Goal: Browse casually: Explore the website without a specific task or goal

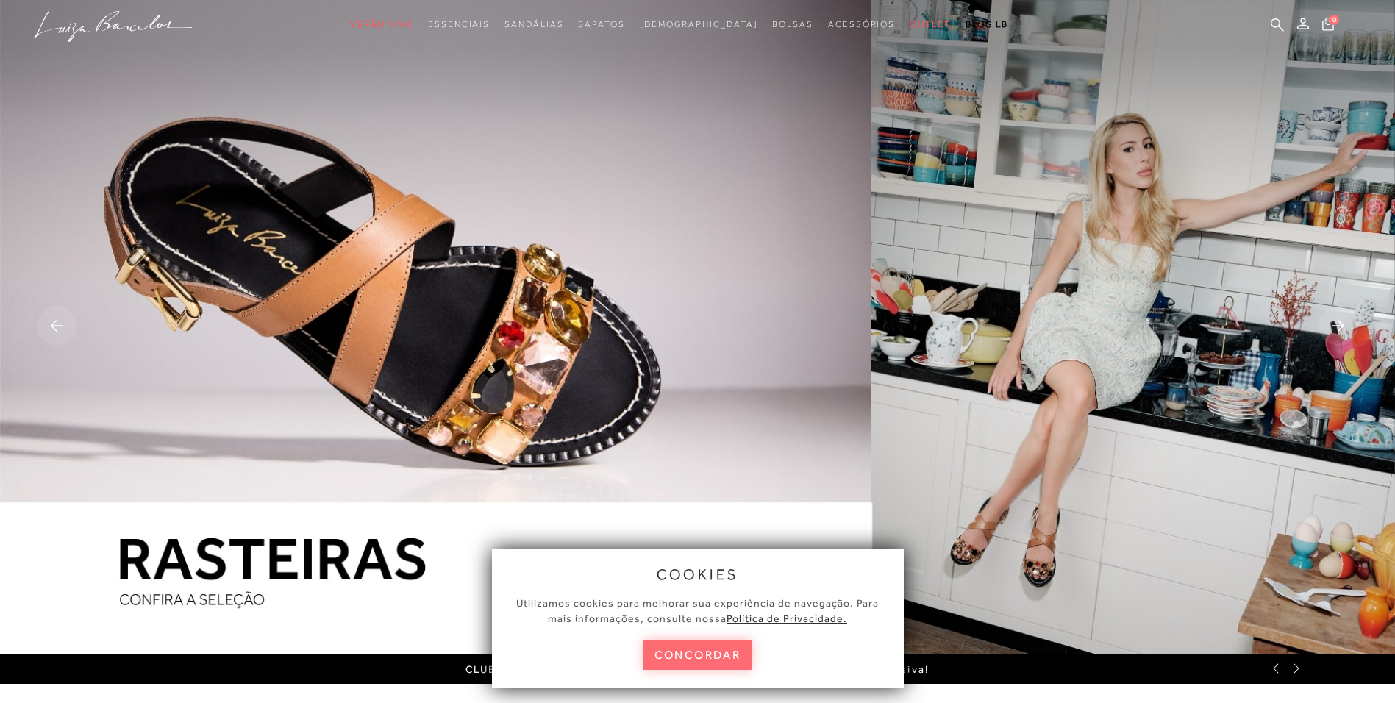
click at [705, 651] on button "concordar" at bounding box center [697, 655] width 109 height 30
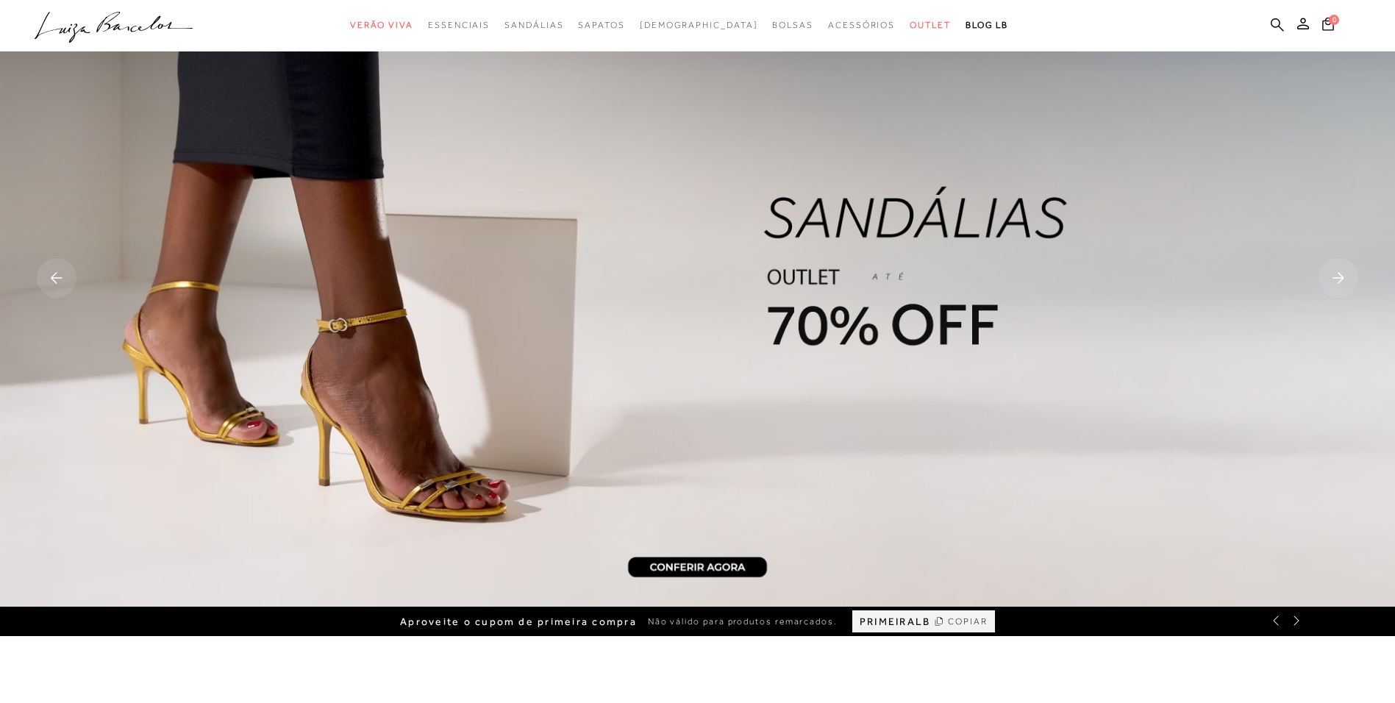
scroll to position [74, 0]
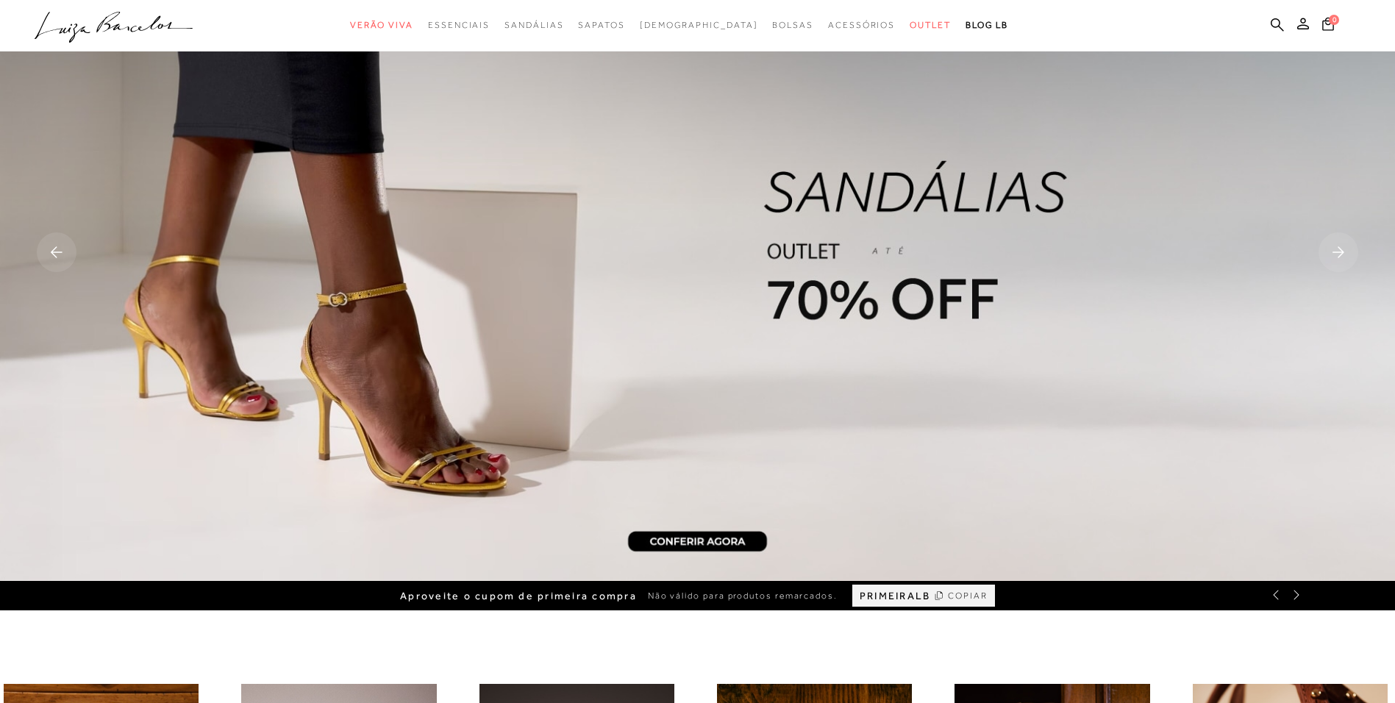
click at [852, 293] on img at bounding box center [697, 253] width 1395 height 654
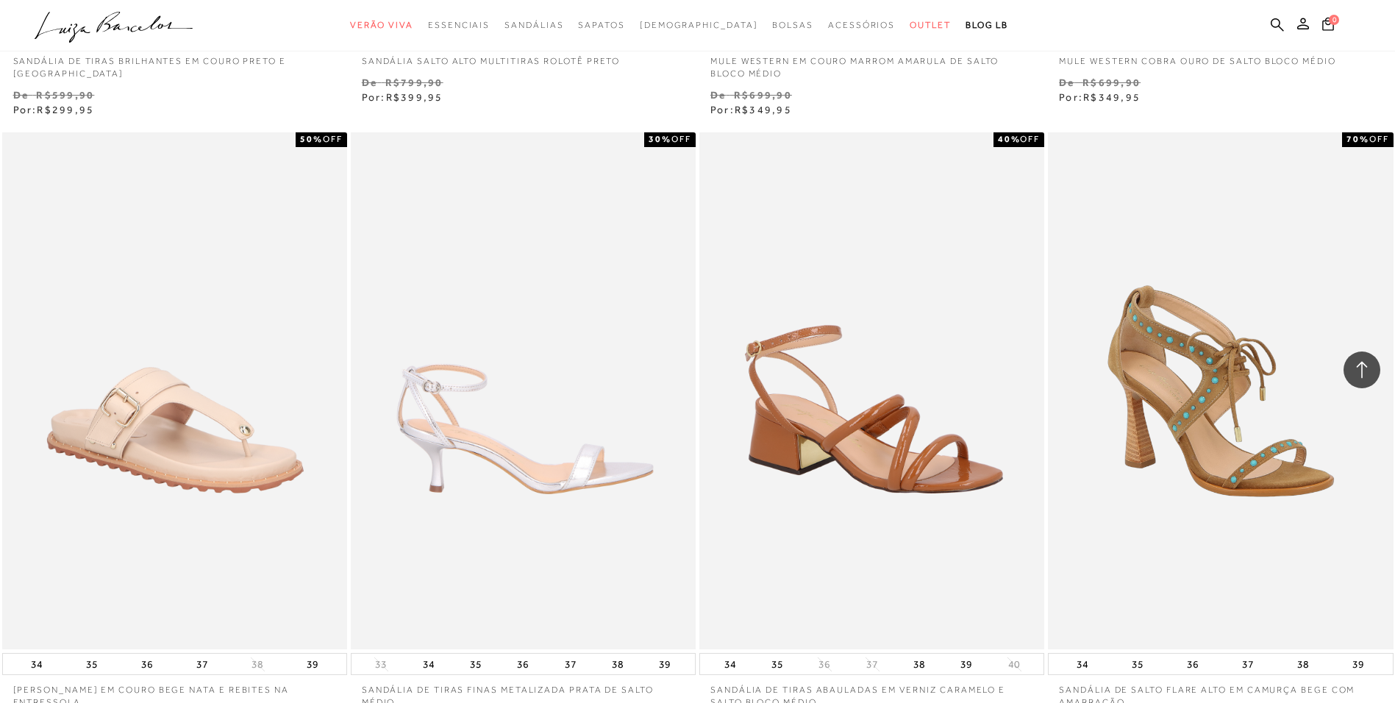
scroll to position [1250, 0]
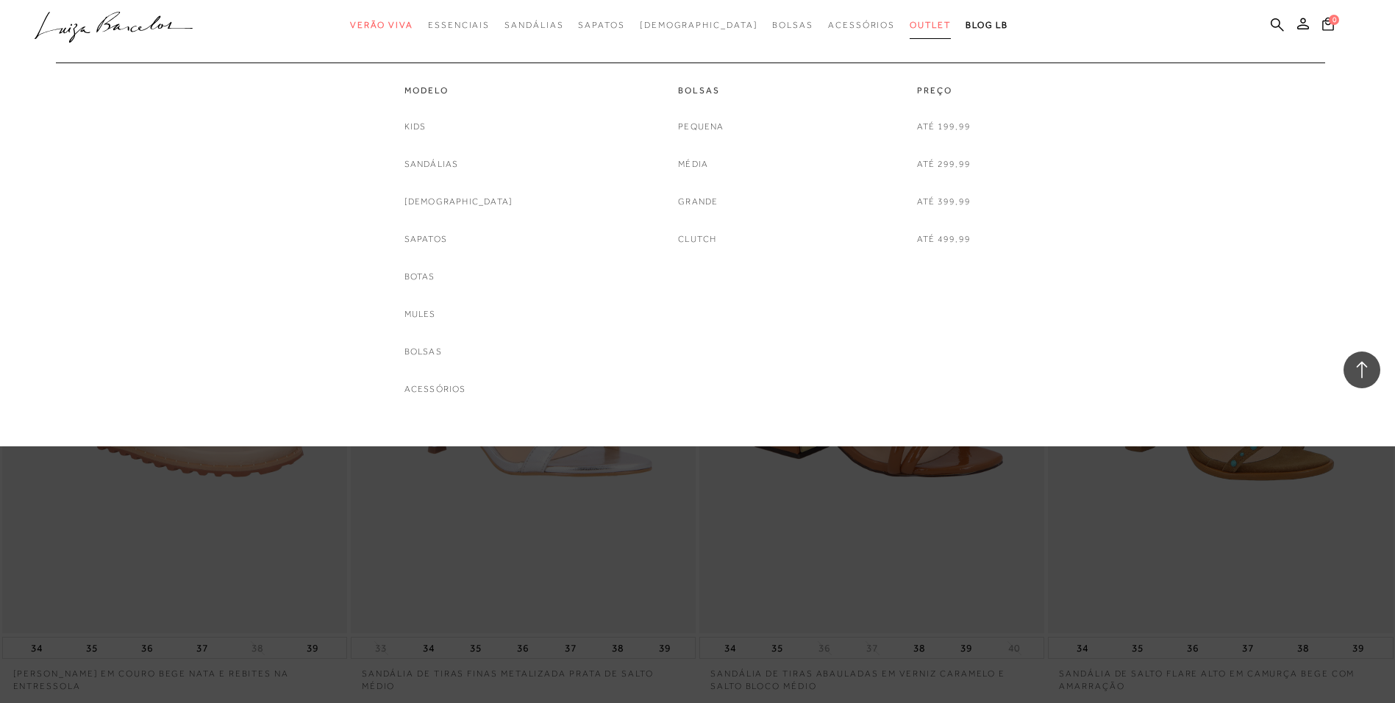
click at [910, 25] on span "Outlet" at bounding box center [930, 25] width 41 height 10
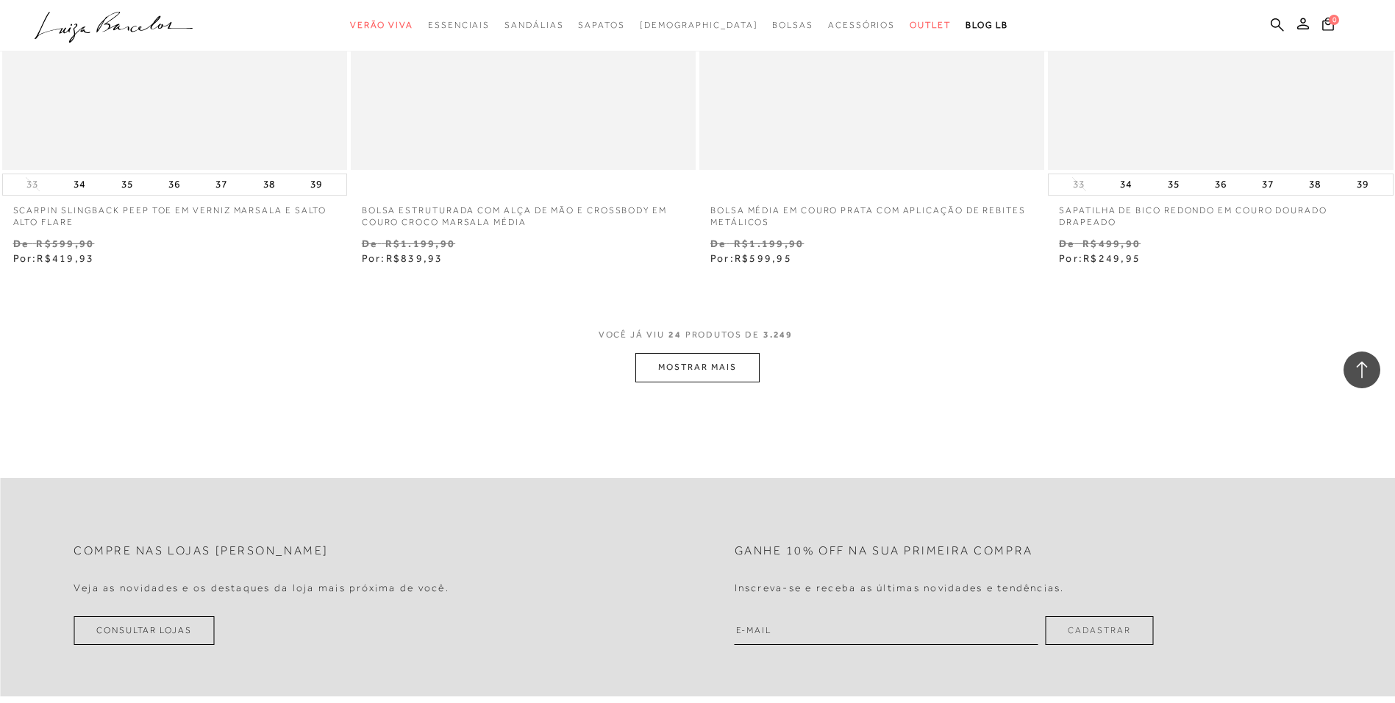
scroll to position [3603, 0]
click at [705, 360] on button "MOSTRAR MAIS" at bounding box center [697, 364] width 124 height 29
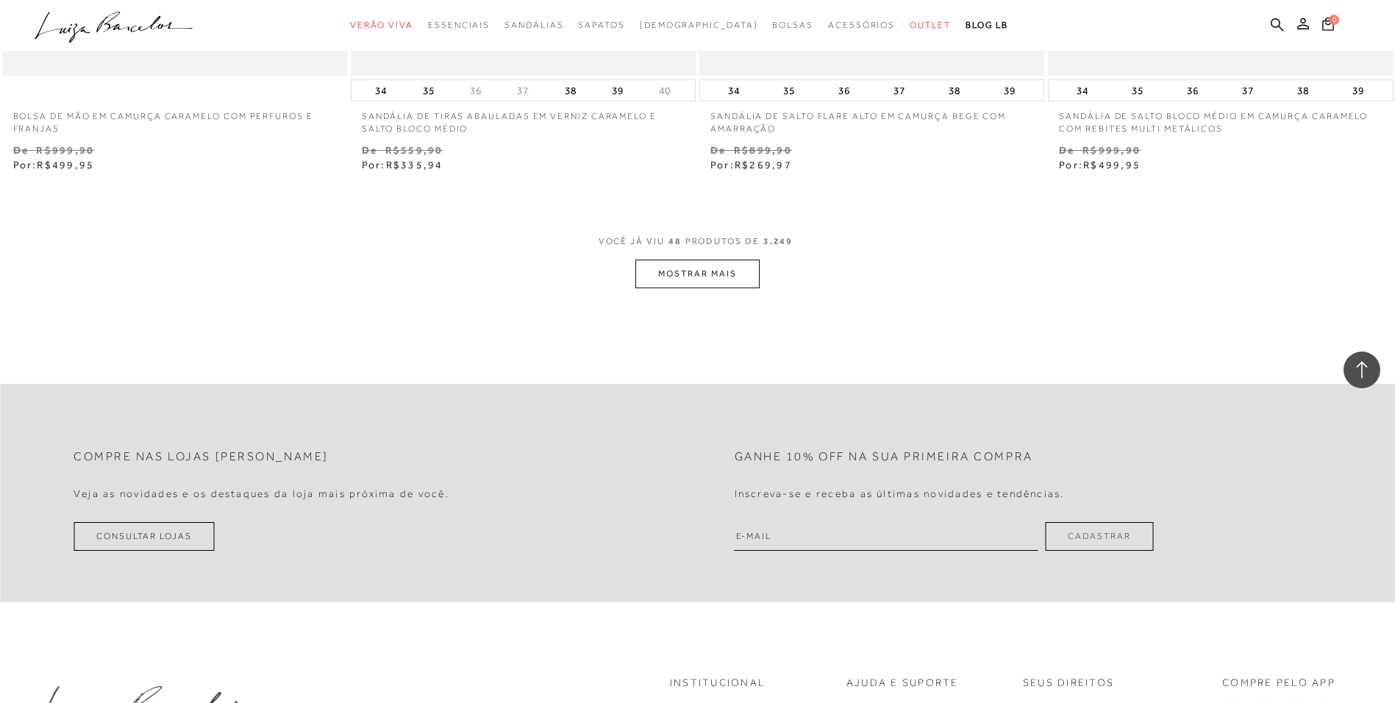
scroll to position [7501, 0]
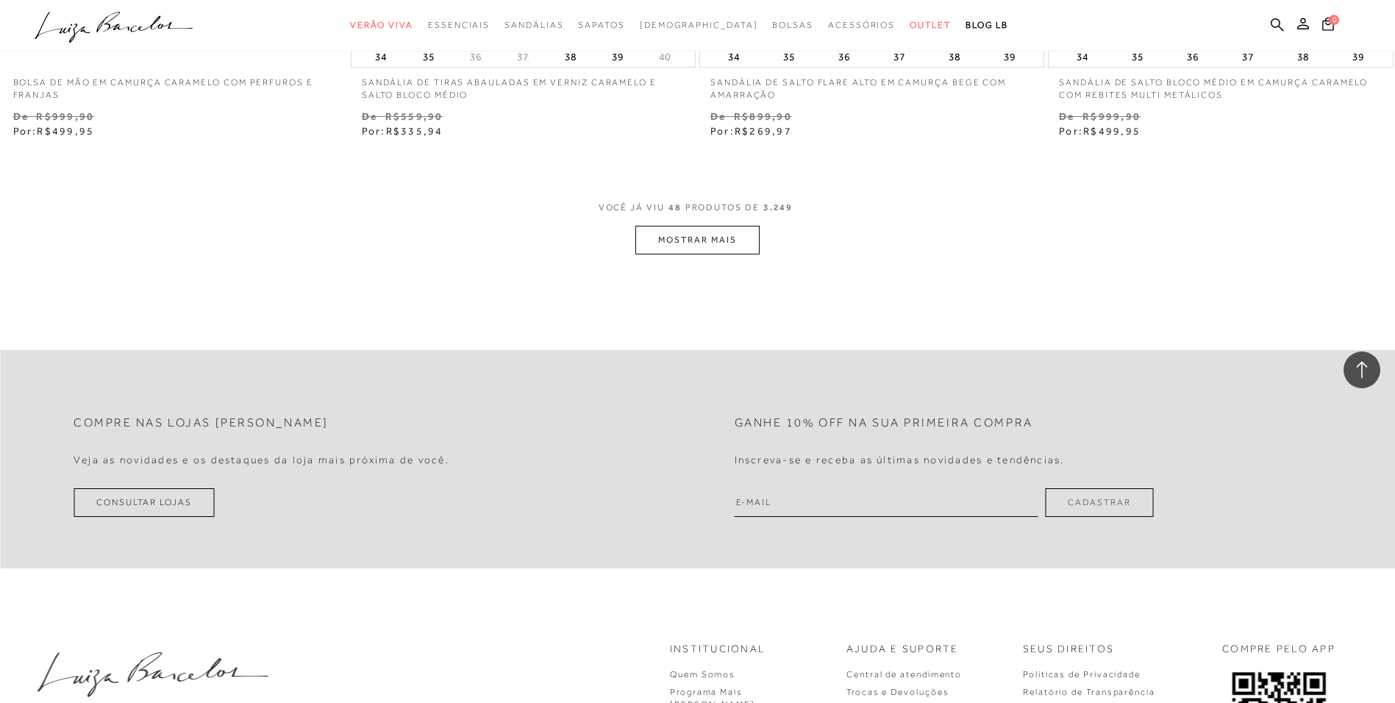
click at [696, 239] on button "MOSTRAR MAIS" at bounding box center [697, 240] width 124 height 29
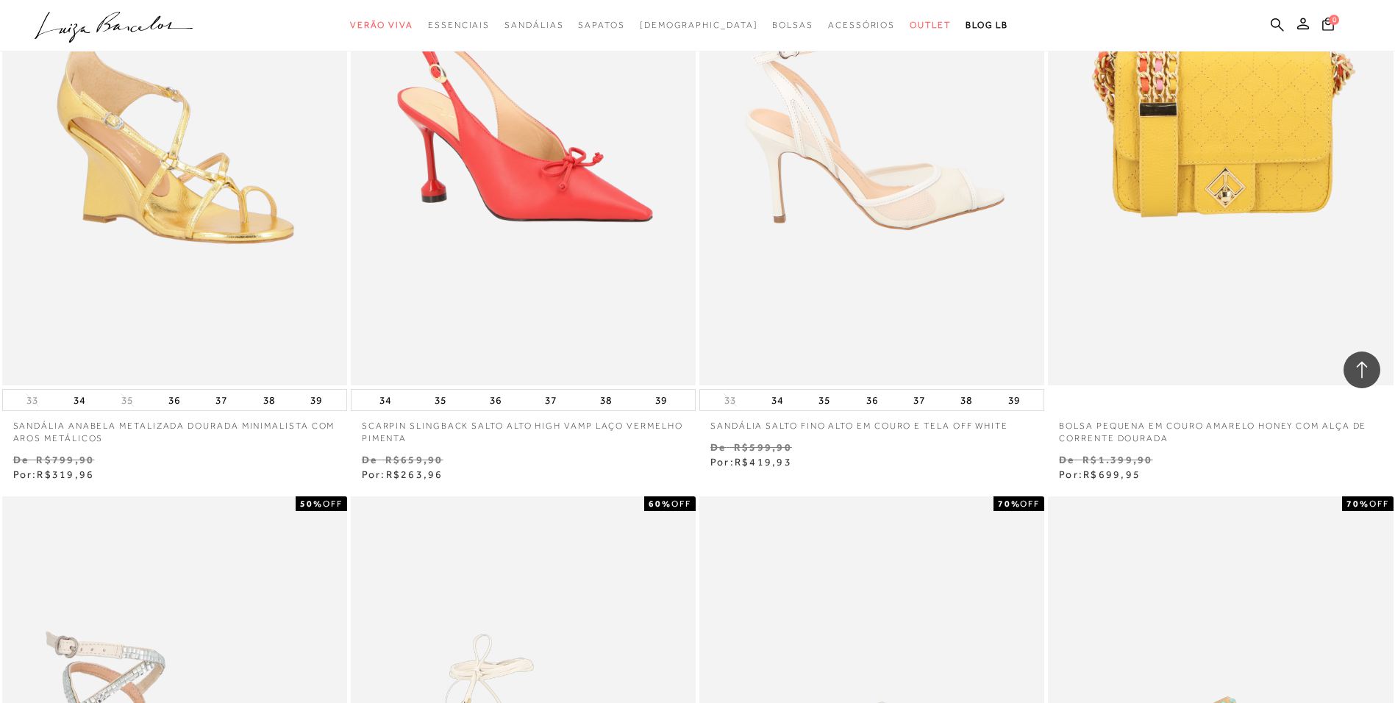
scroll to position [7795, 0]
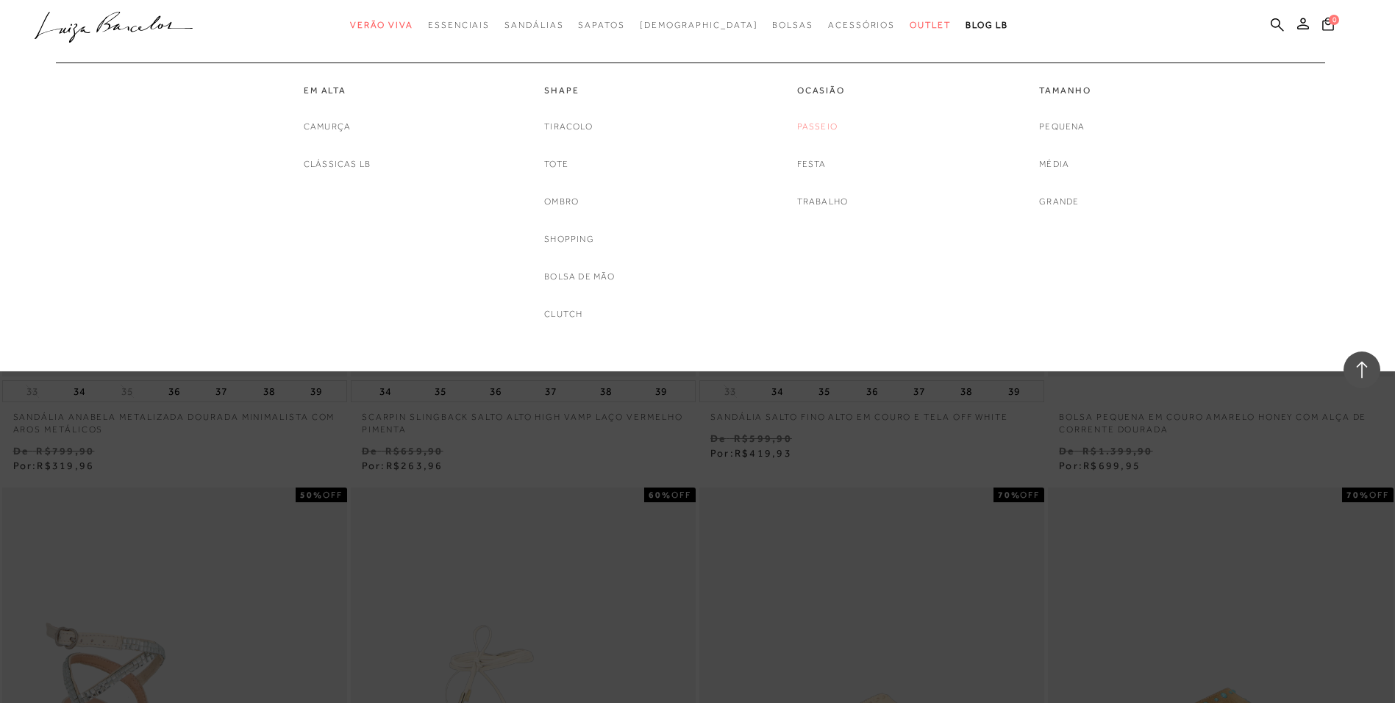
click at [812, 126] on link "Passeio" at bounding box center [817, 126] width 40 height 15
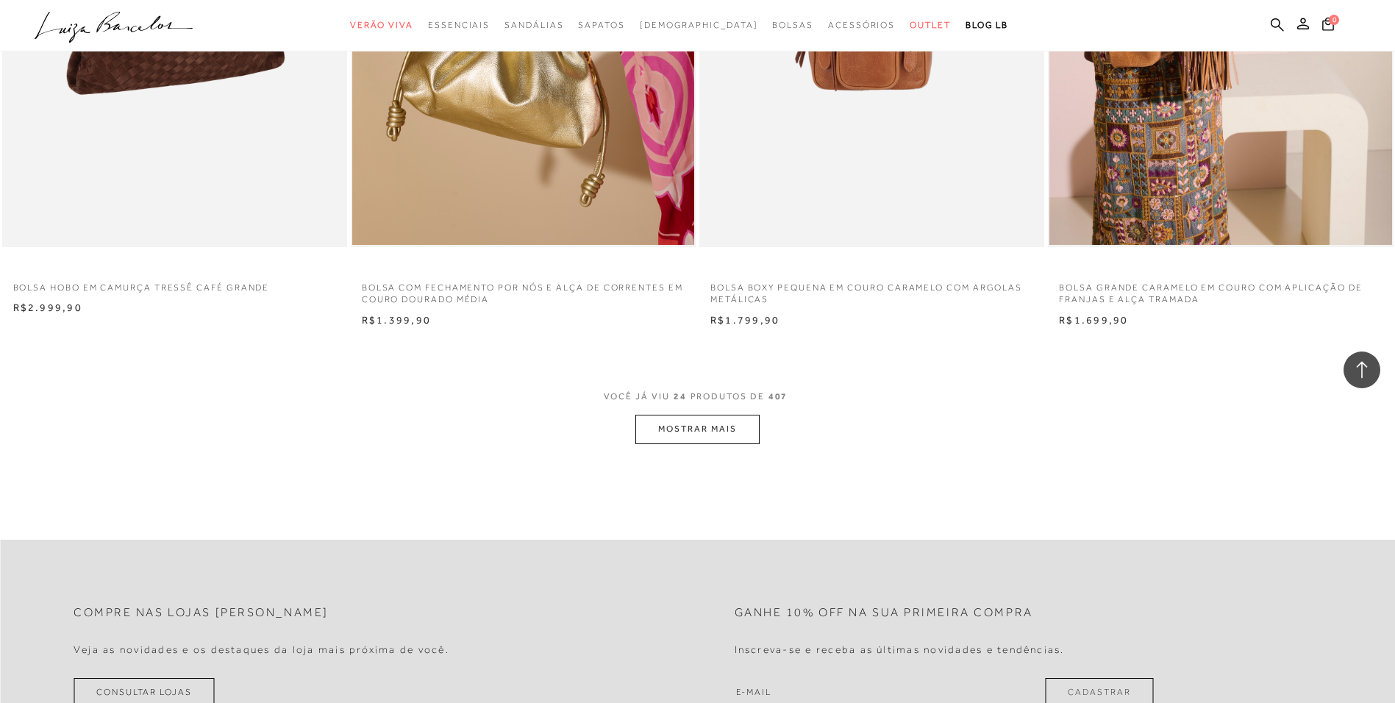
scroll to position [3530, 0]
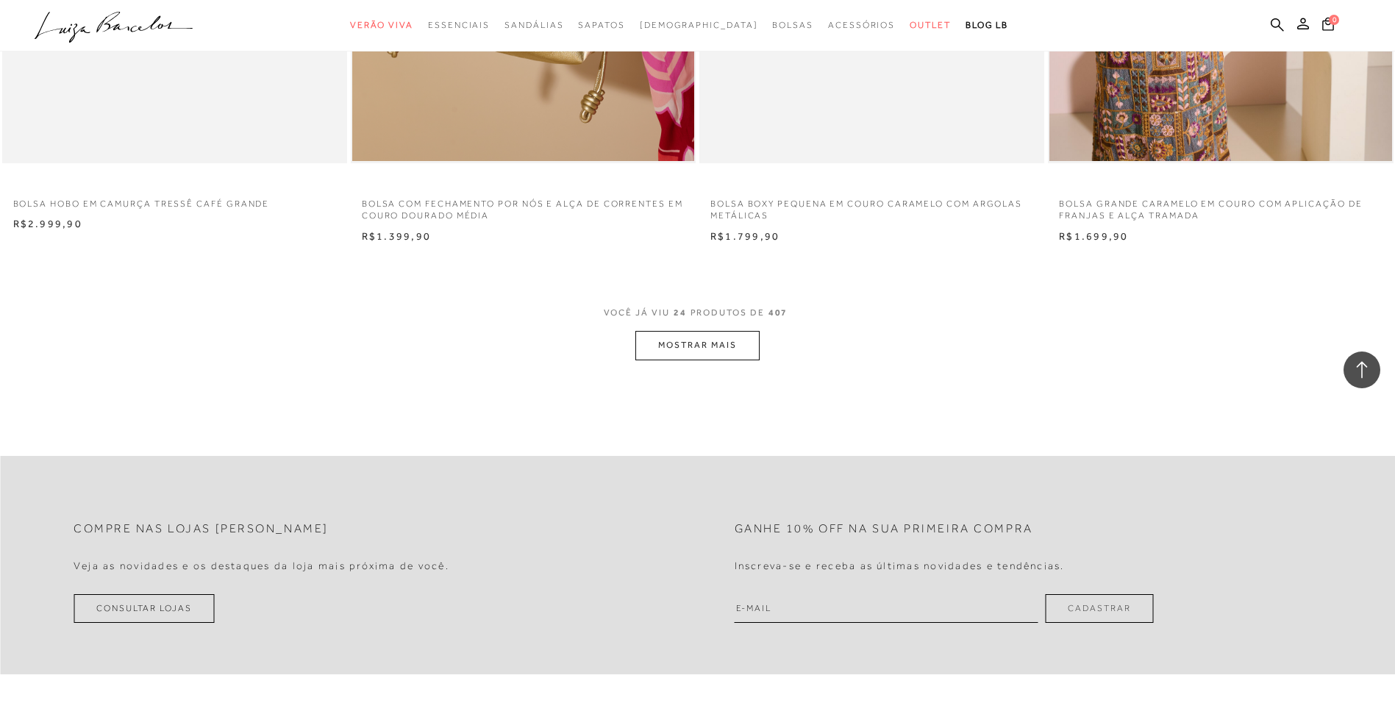
click at [77, 29] on icon ".a{fill-rule:evenodd;}" at bounding box center [114, 27] width 159 height 31
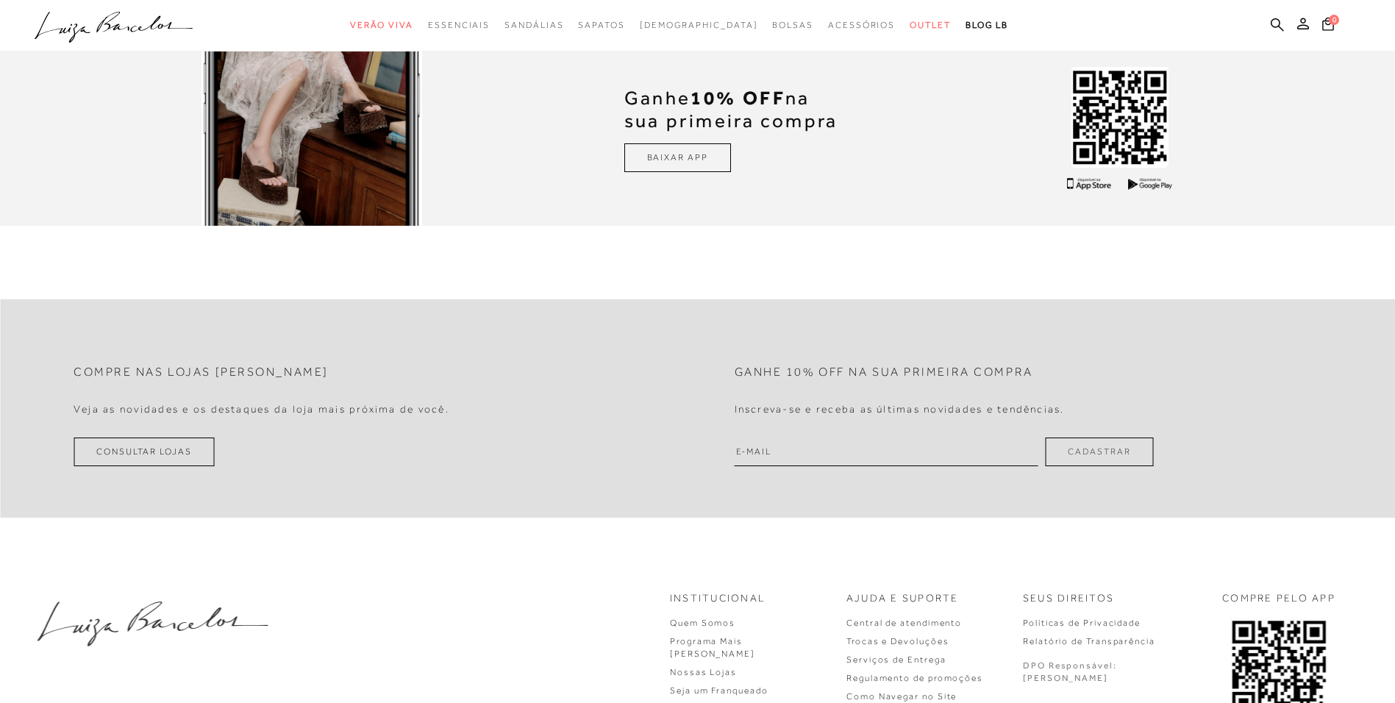
scroll to position [4706, 0]
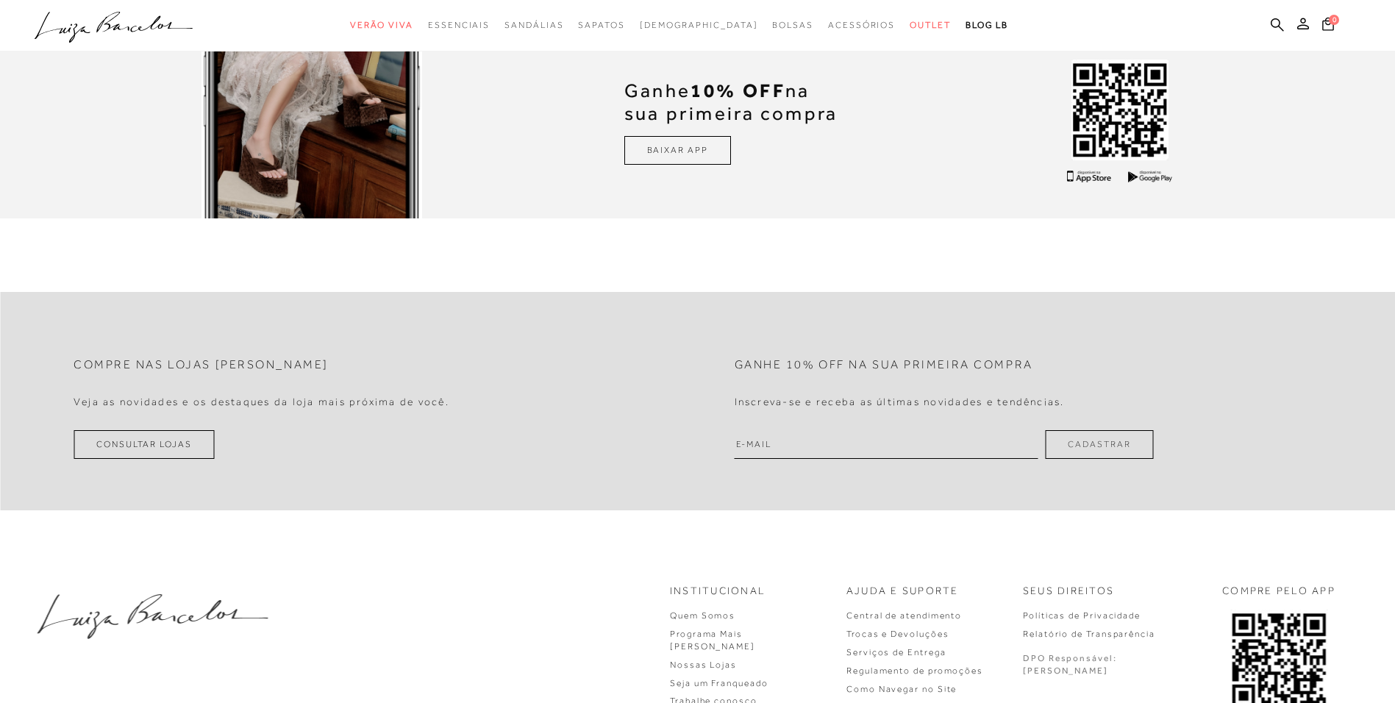
click at [107, 32] on icon ".a{fill-rule:evenodd;}" at bounding box center [114, 27] width 159 height 31
click at [167, 32] on icon ".a{fill-rule:evenodd;}" at bounding box center [114, 27] width 159 height 31
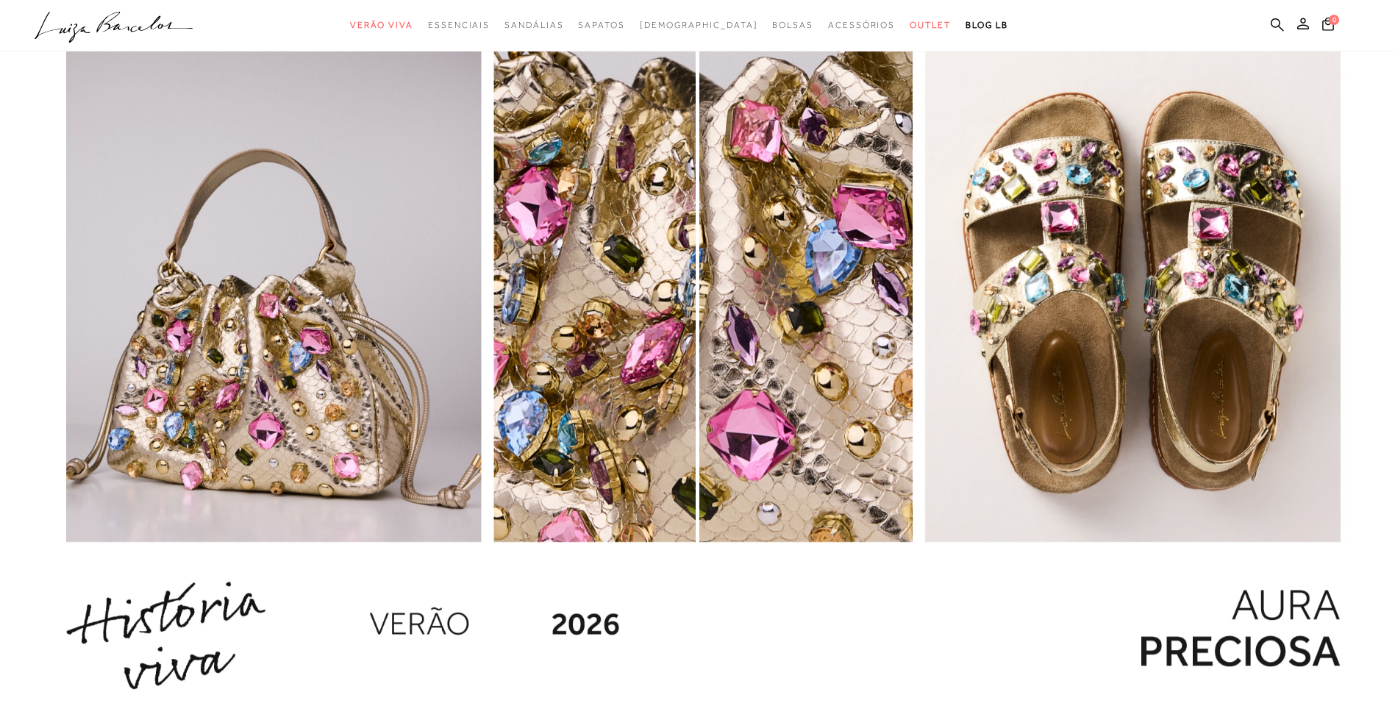
scroll to position [1838, 0]
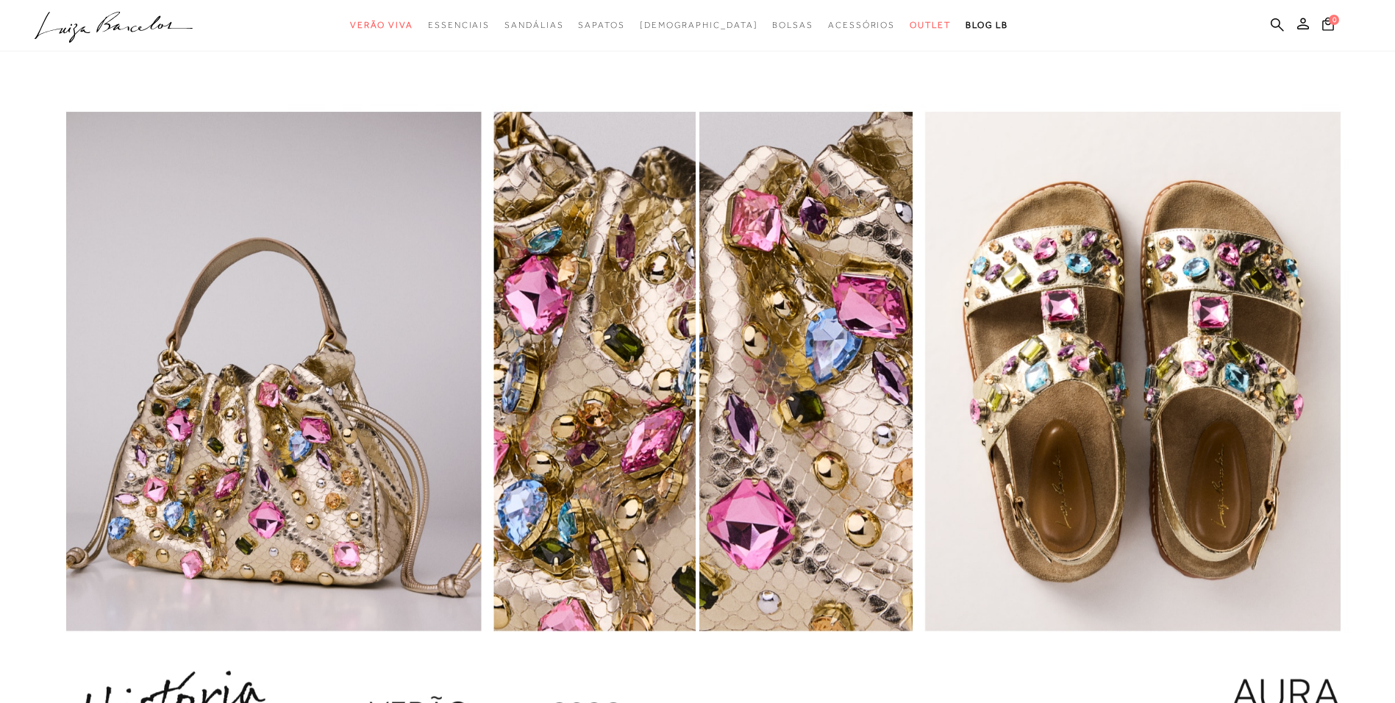
click at [279, 292] on img "1 / 1" at bounding box center [348, 434] width 696 height 754
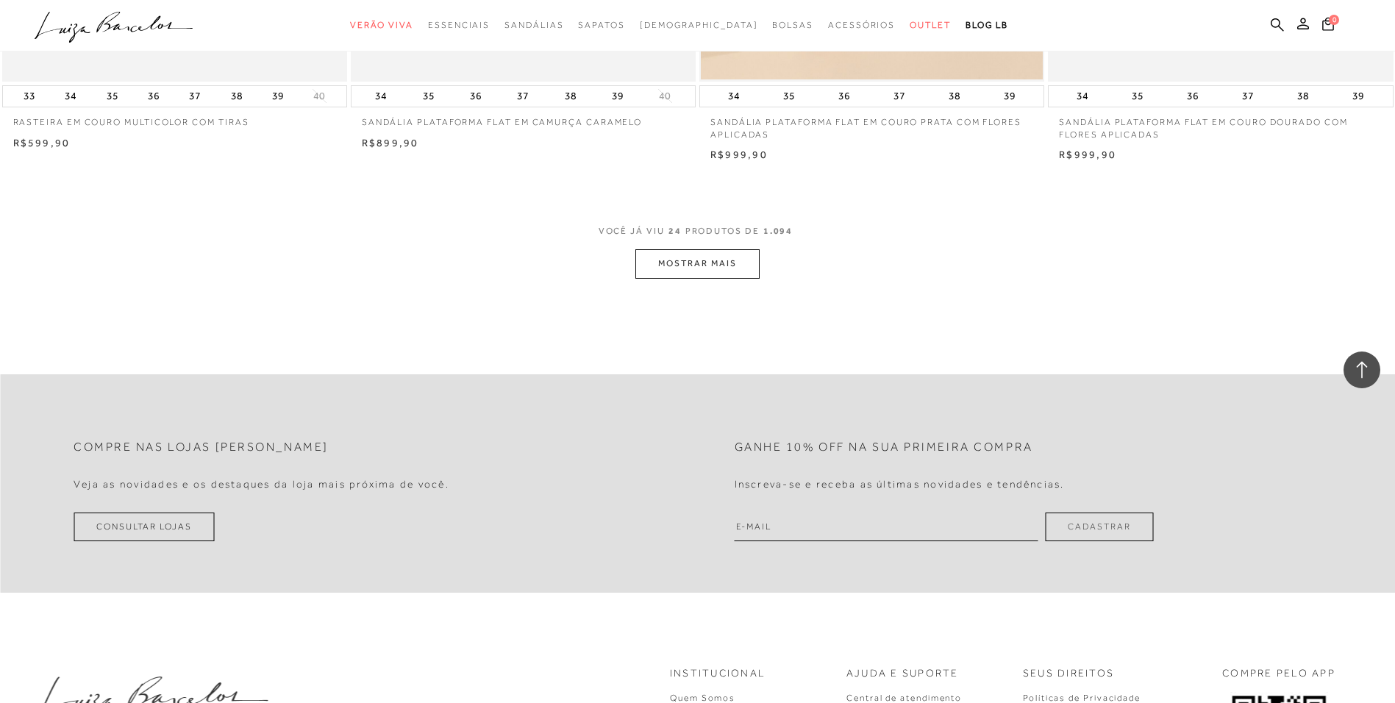
scroll to position [3603, 0]
click at [685, 274] on button "MOSTRAR MAIS" at bounding box center [697, 259] width 124 height 29
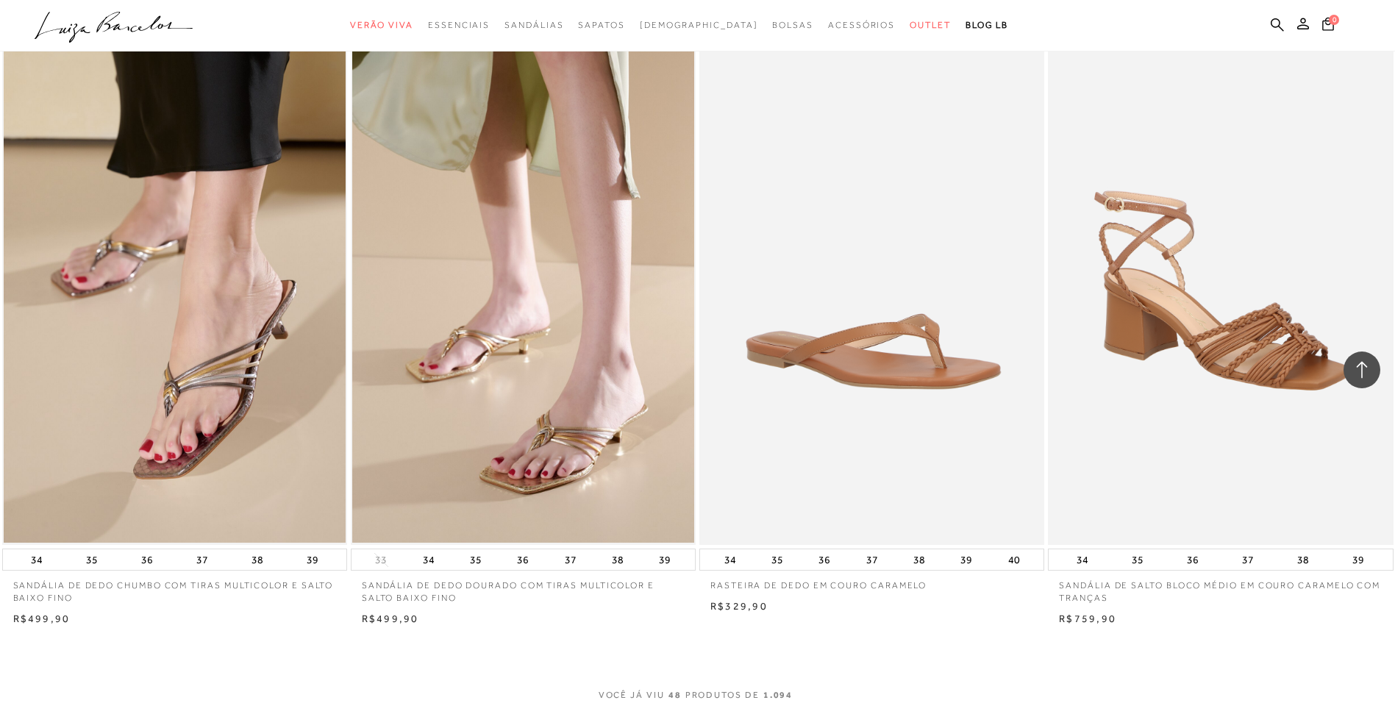
scroll to position [7133, 0]
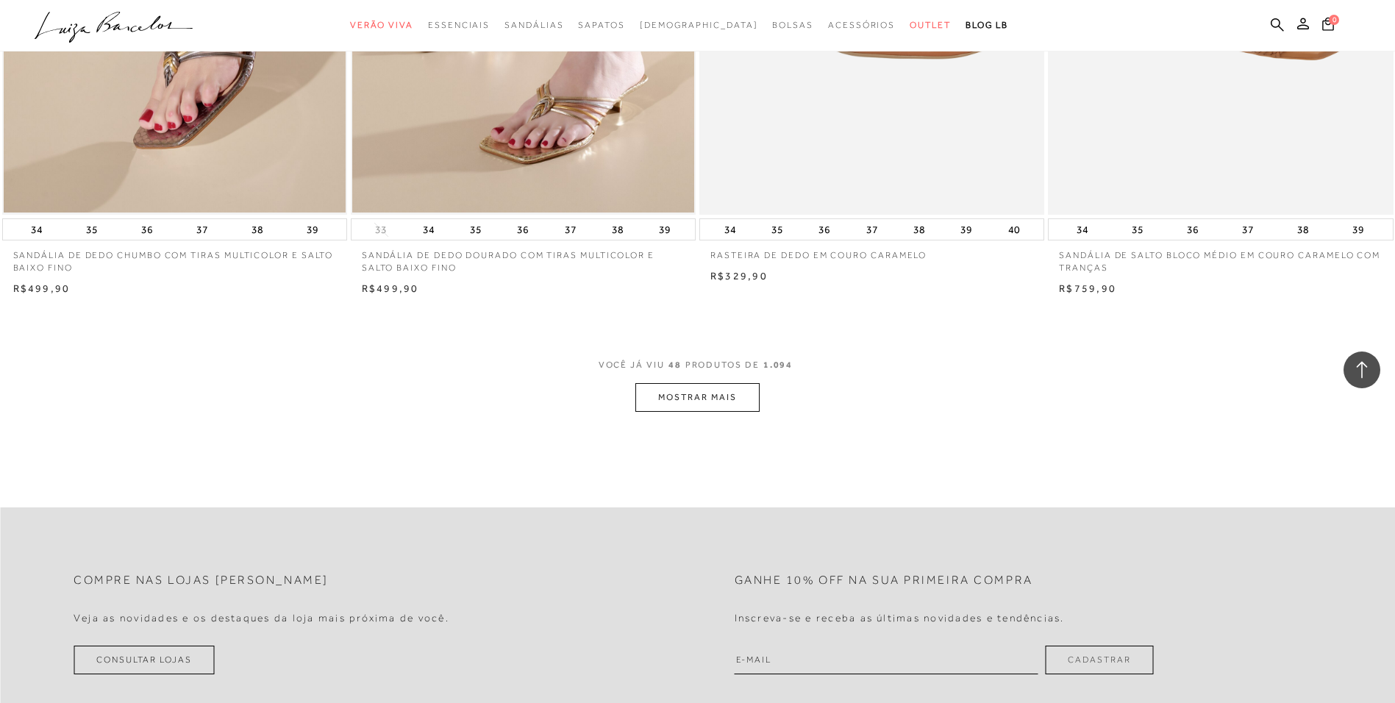
click at [744, 398] on button "MOSTRAR MAIS" at bounding box center [697, 397] width 124 height 29
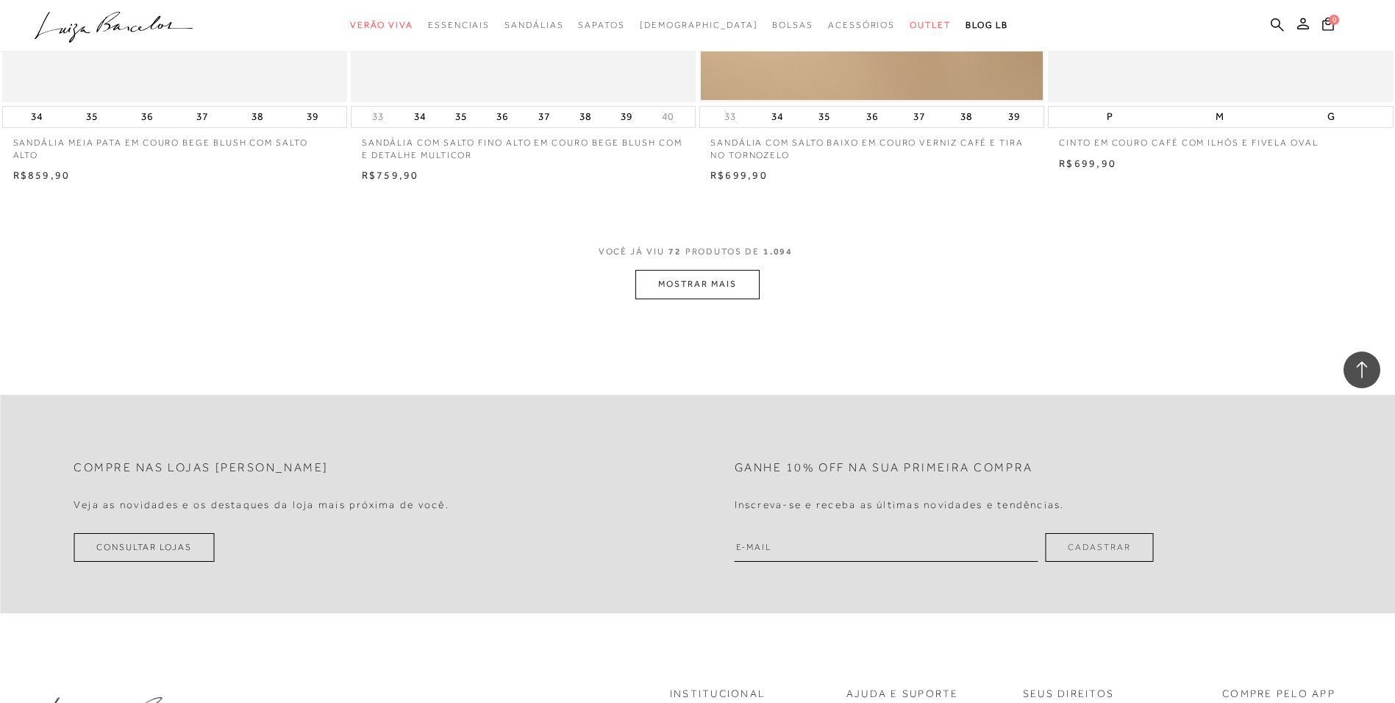
scroll to position [10957, 0]
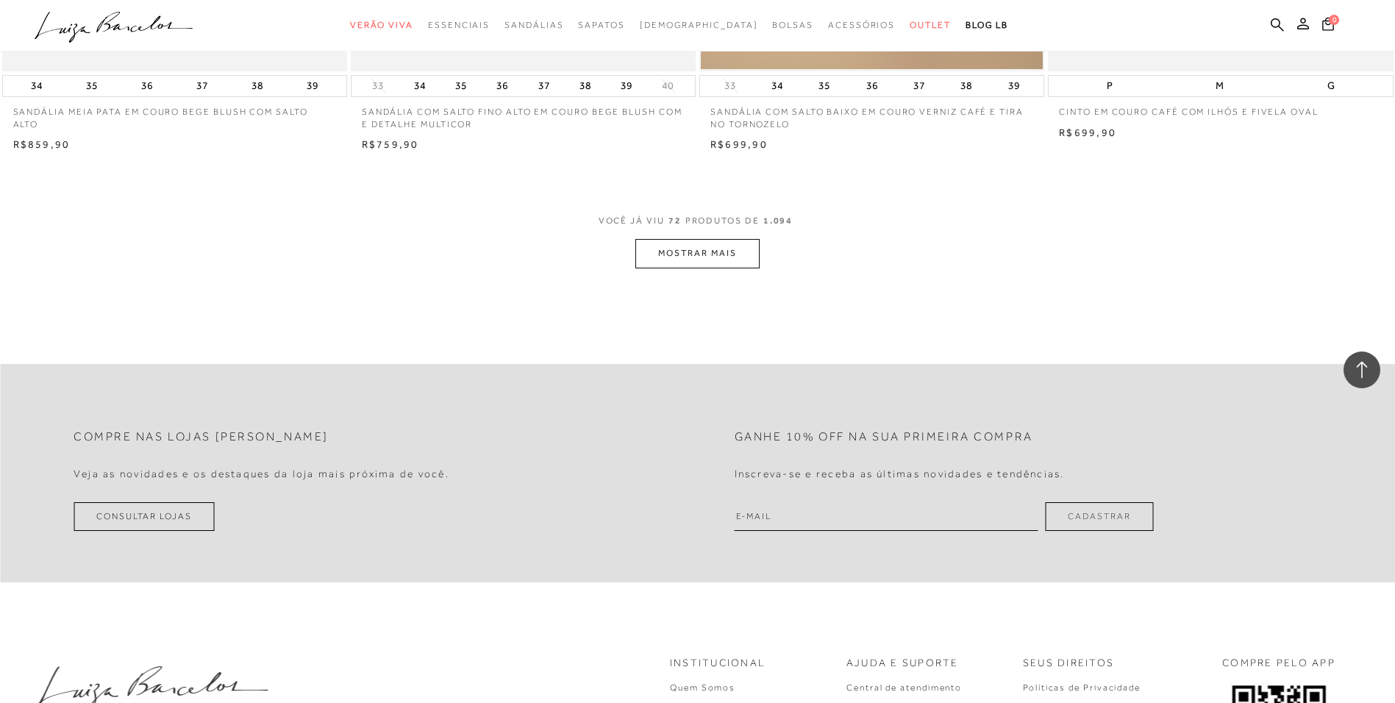
click at [689, 259] on button "MOSTRAR MAIS" at bounding box center [697, 253] width 124 height 29
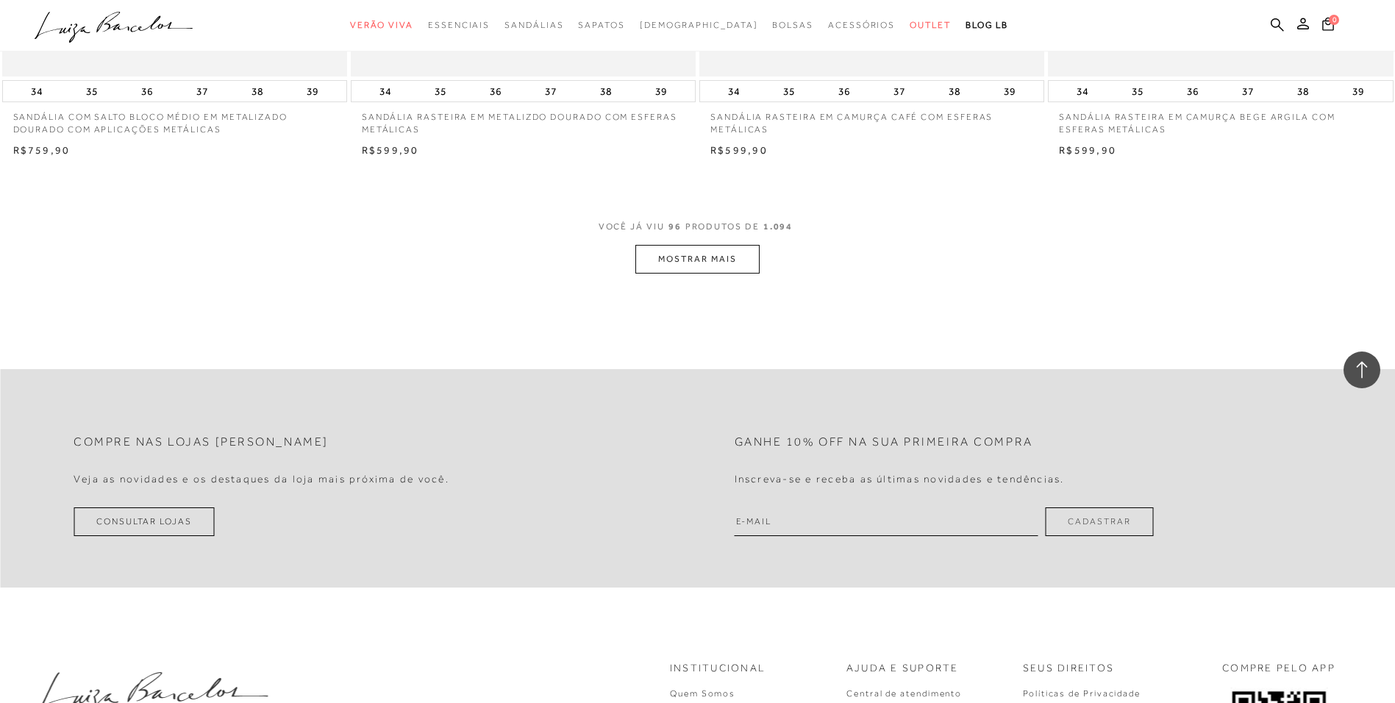
scroll to position [14634, 0]
click at [684, 271] on button "MOSTRAR MAIS" at bounding box center [697, 257] width 124 height 29
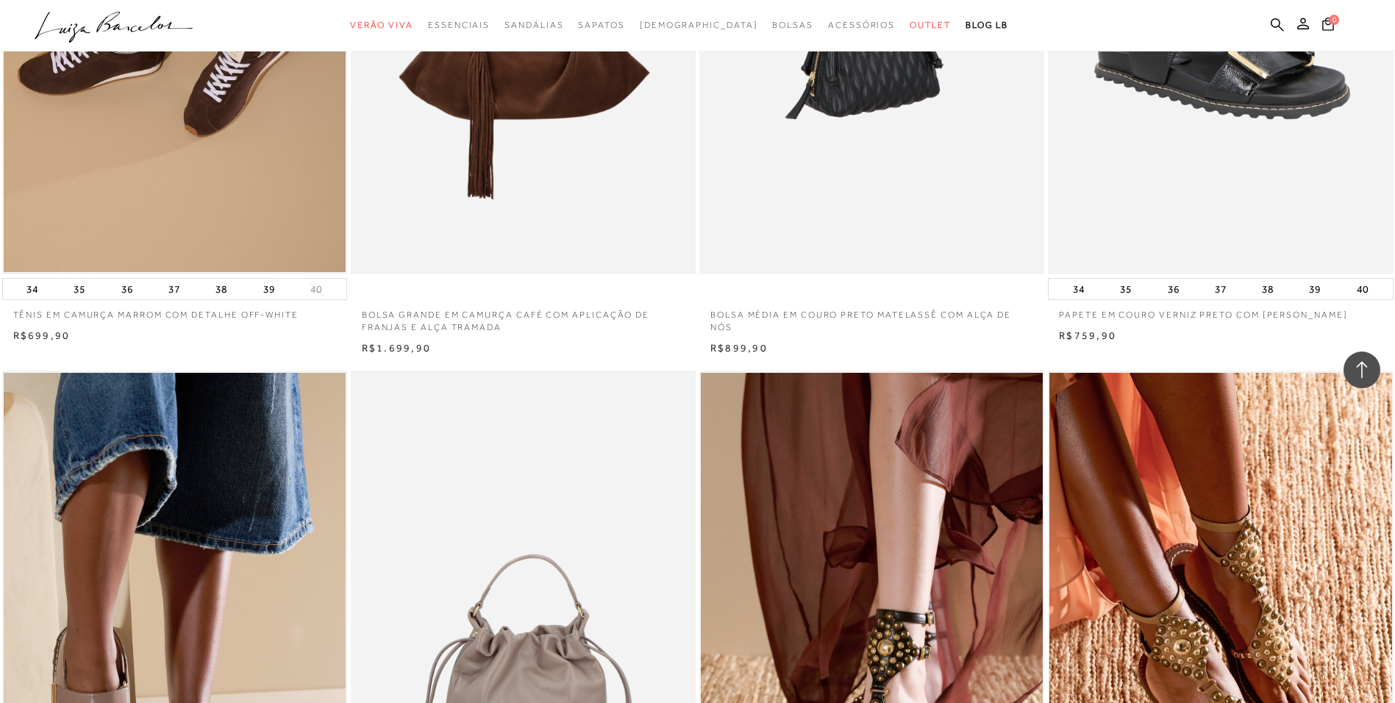
scroll to position [17502, 0]
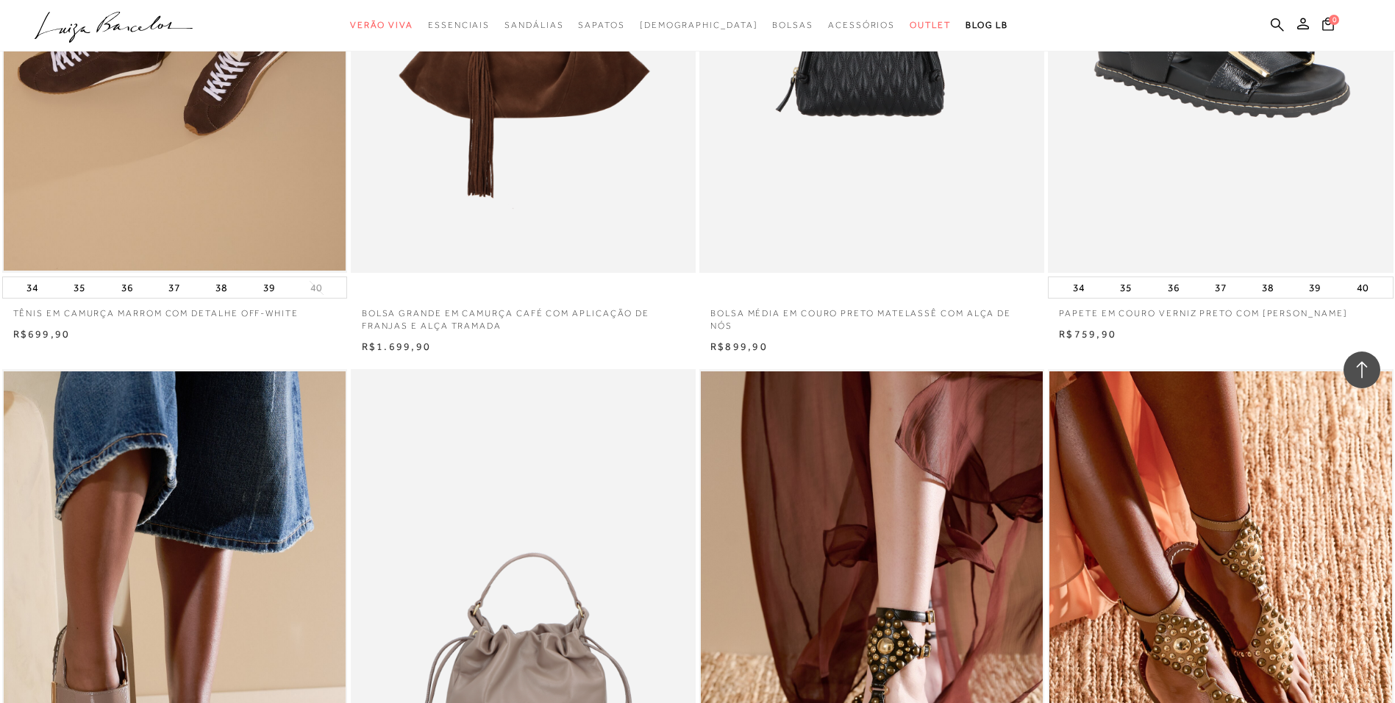
click at [73, 24] on icon ".a{fill-rule:evenodd;}" at bounding box center [114, 27] width 159 height 31
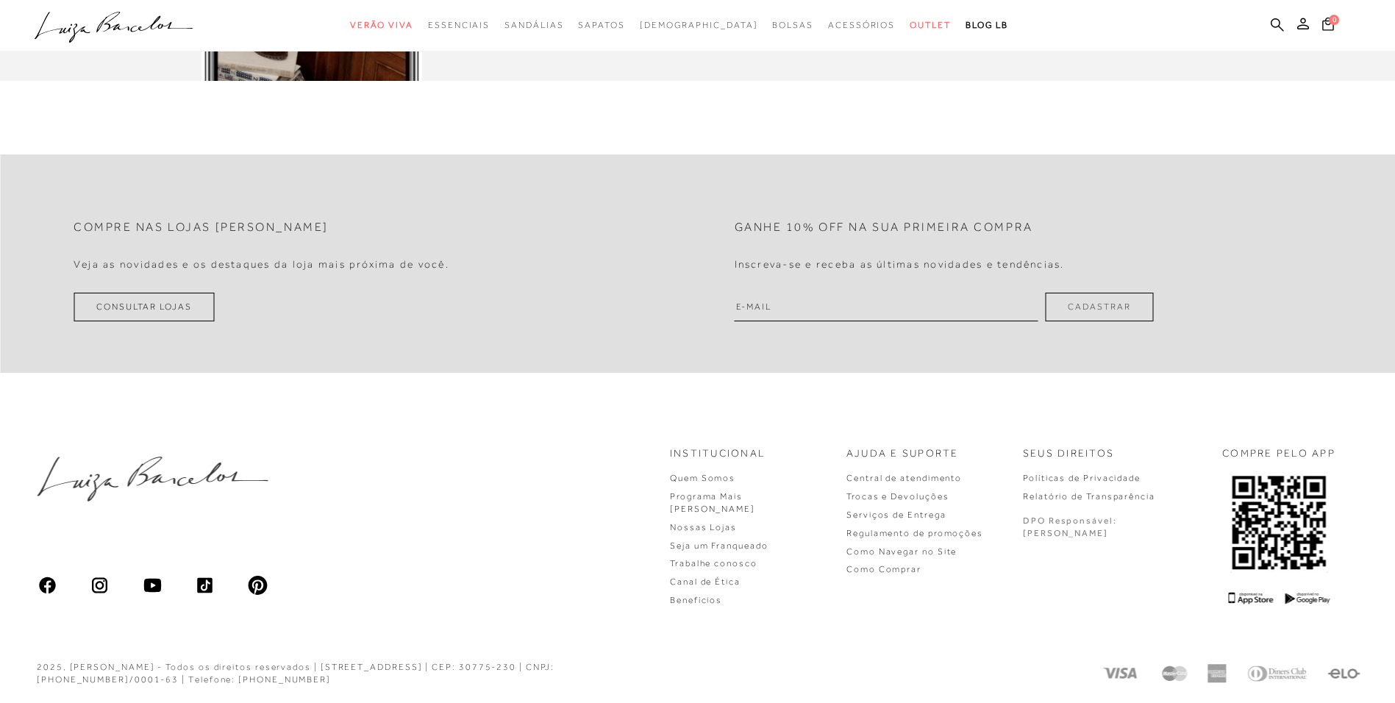
scroll to position [2721, 0]
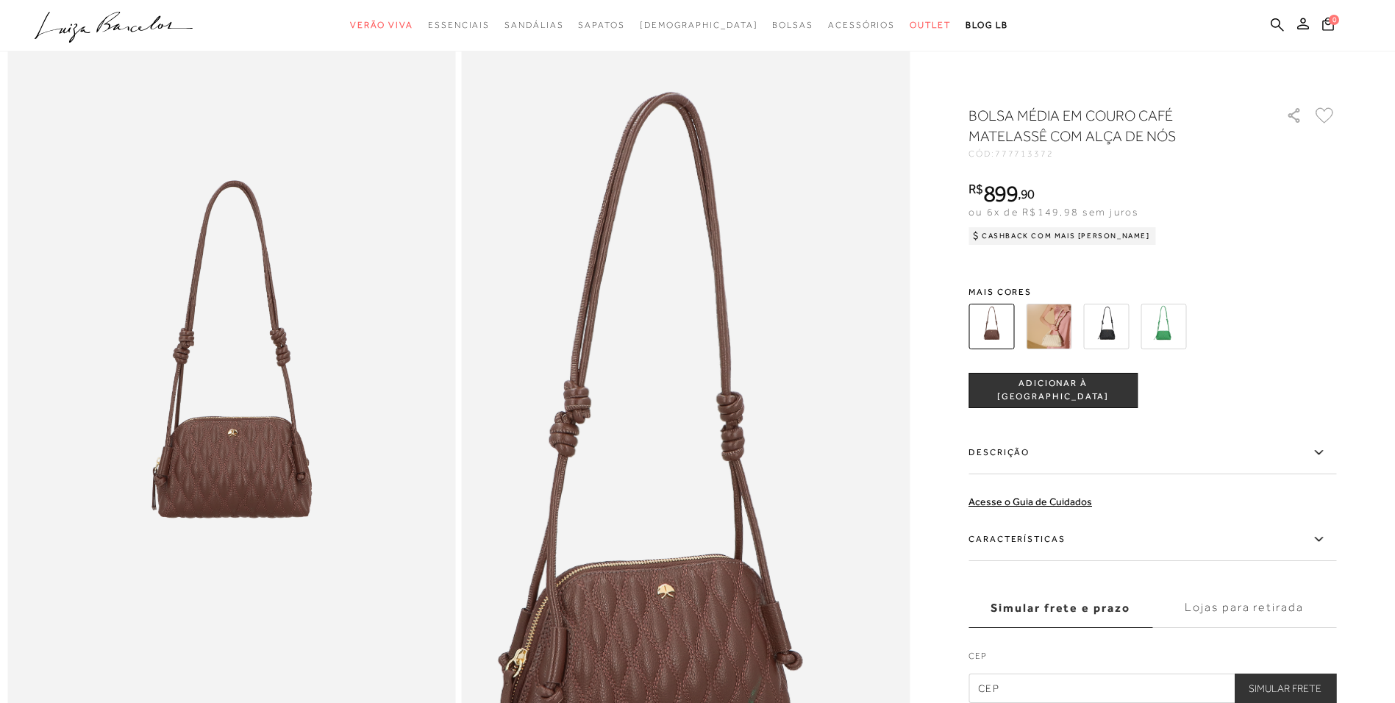
scroll to position [74, 0]
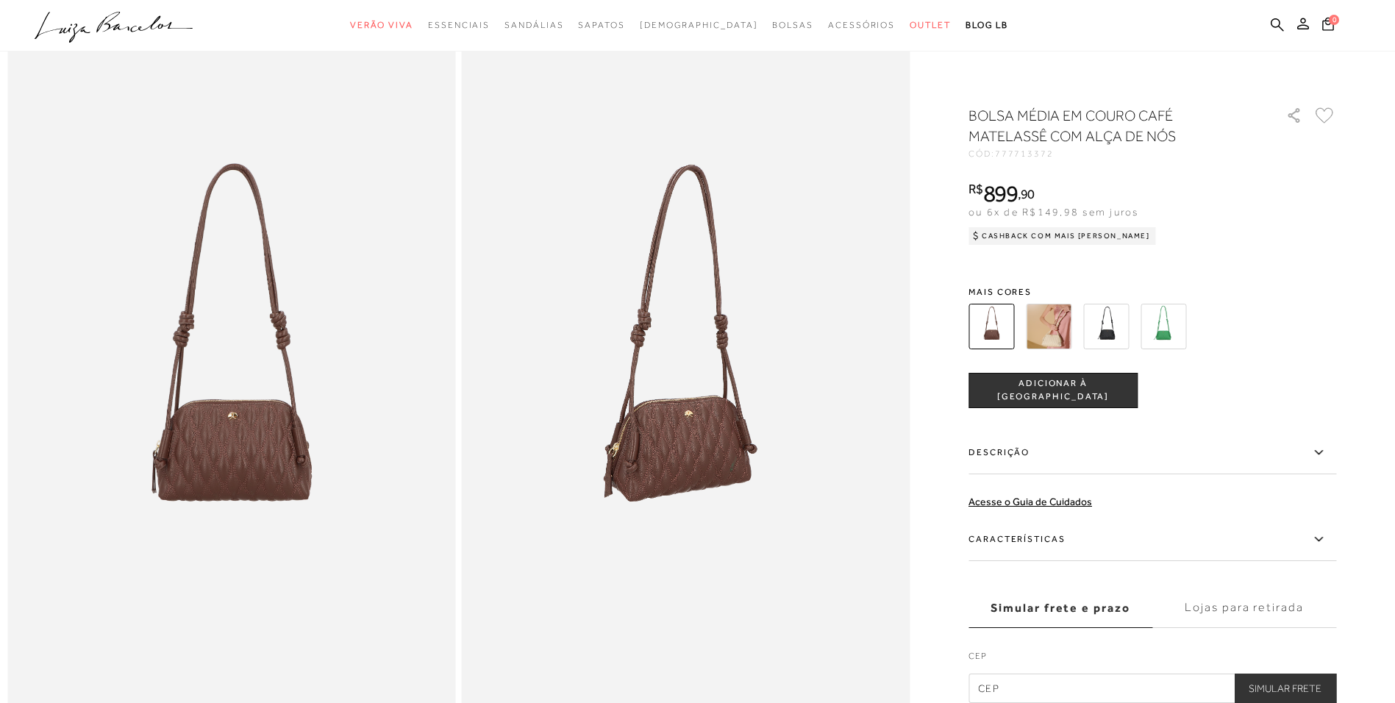
click at [1117, 315] on img at bounding box center [1106, 327] width 46 height 46
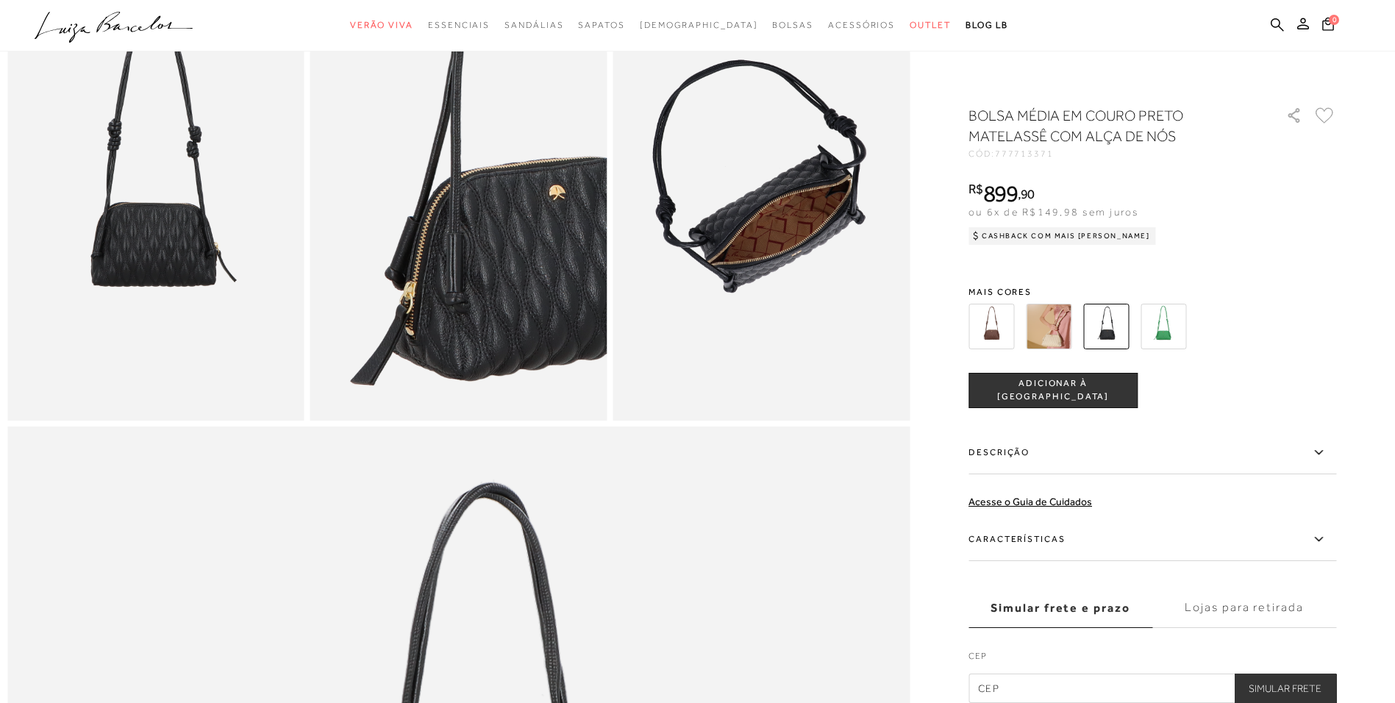
scroll to position [809, 0]
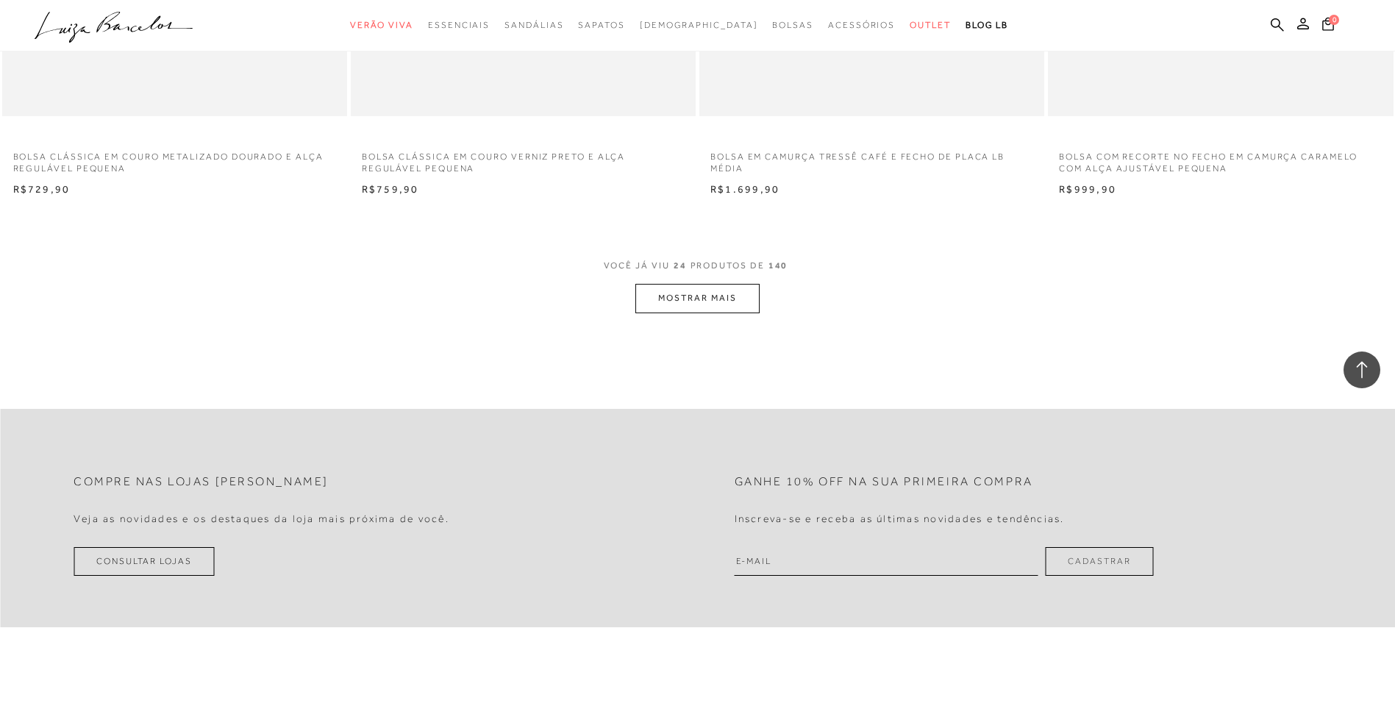
scroll to position [3603, 0]
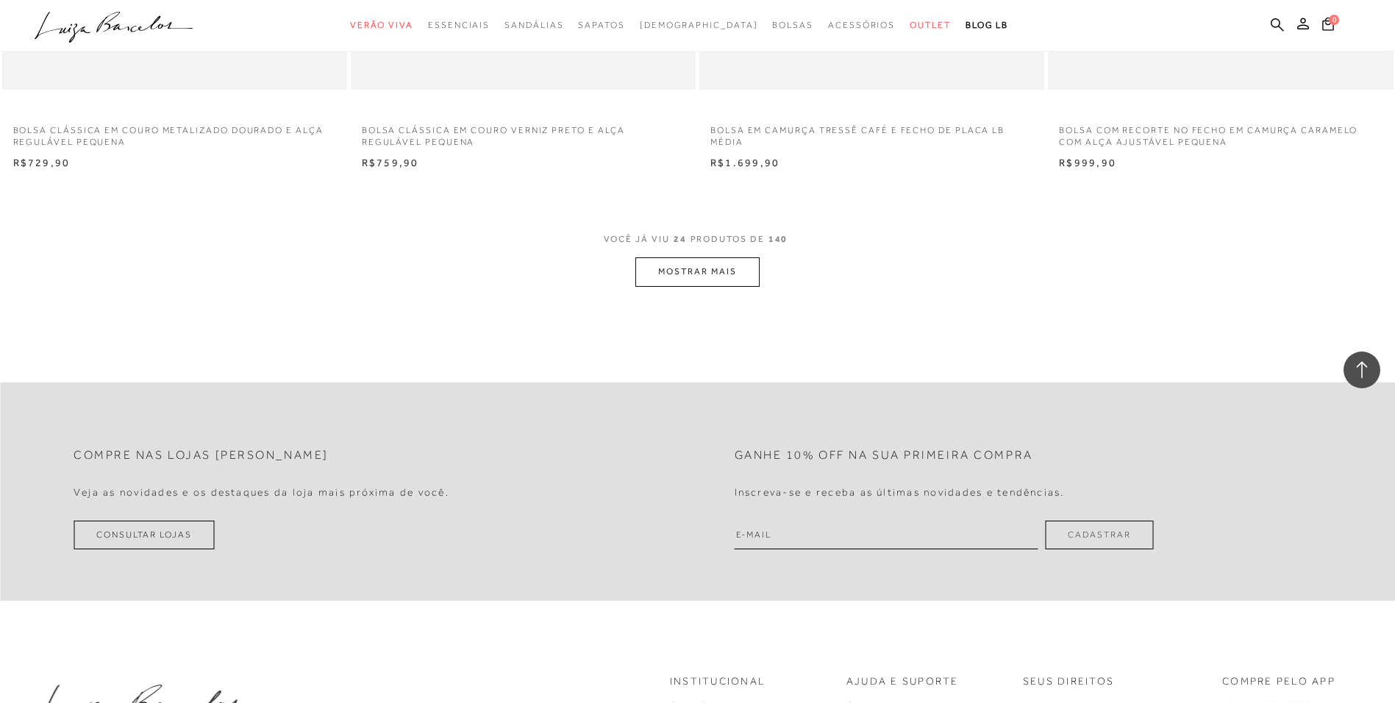
click at [678, 265] on button "MOSTRAR MAIS" at bounding box center [697, 271] width 124 height 29
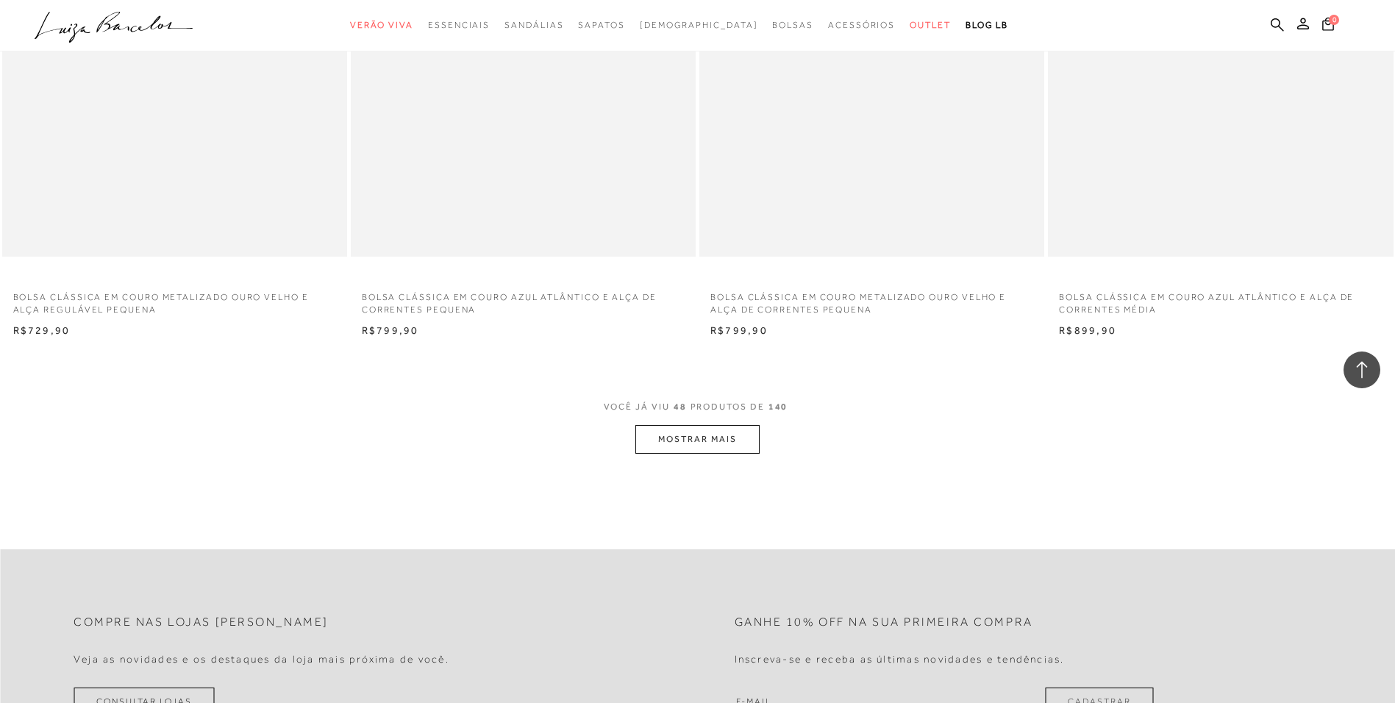
scroll to position [7133, 0]
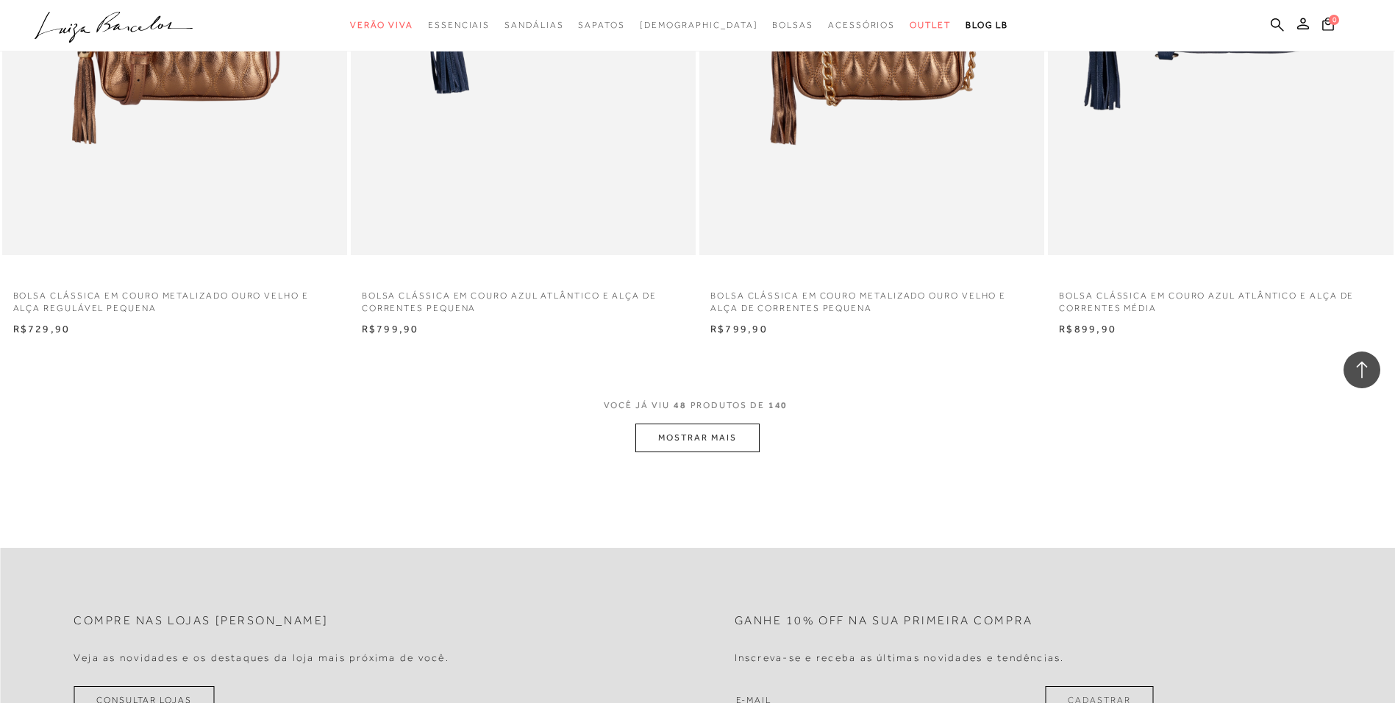
click at [678, 434] on button "MOSTRAR MAIS" at bounding box center [697, 438] width 124 height 29
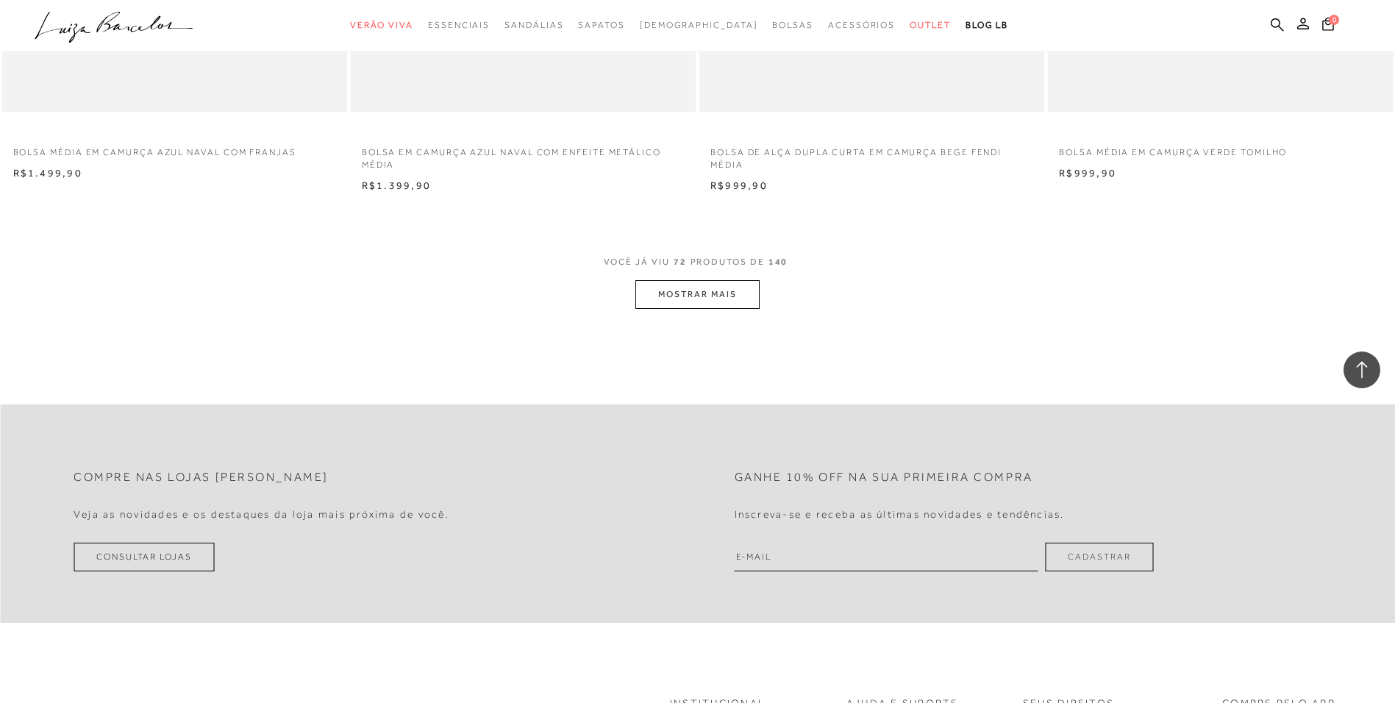
scroll to position [11031, 0]
